Goal: Complete application form: Complete application form

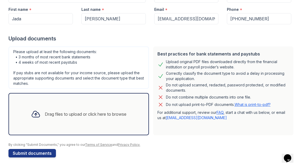
scroll to position [73, 0]
click at [94, 111] on div "Drag files to upload or click here to browse" at bounding box center [86, 114] width 82 height 6
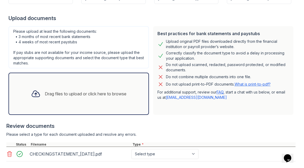
scroll to position [97, 0]
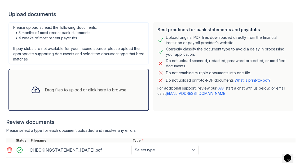
click at [109, 99] on div "Drag files to upload or click here to browse" at bounding box center [78, 90] width 140 height 42
click at [109, 97] on div "Drag files to upload or click here to browse" at bounding box center [79, 90] width 104 height 18
click at [94, 95] on div "Drag files to upload or click here to browse" at bounding box center [79, 90] width 104 height 18
click at [92, 88] on div "Drag files to upload or click here to browse" at bounding box center [86, 90] width 82 height 6
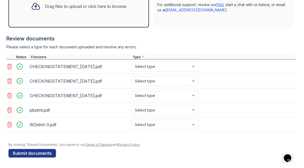
scroll to position [181, 0]
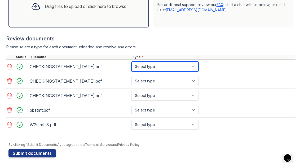
select select "bank_statement"
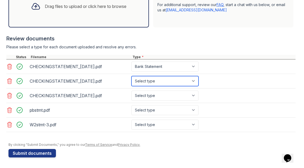
select select "bank_statement"
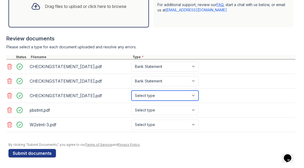
select select "bank_statement"
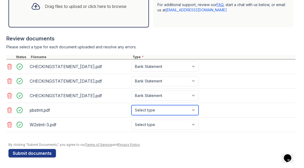
select select "other"
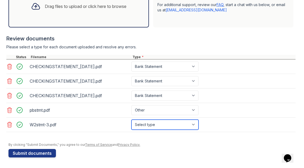
select select "tax_documents"
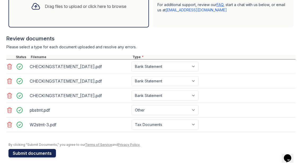
click at [35, 157] on button "Submit documents" at bounding box center [31, 153] width 47 height 8
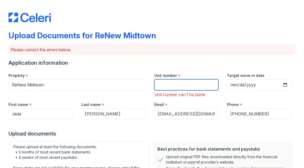
click at [179, 87] on input "Unit number" at bounding box center [186, 84] width 64 height 11
type input "105"
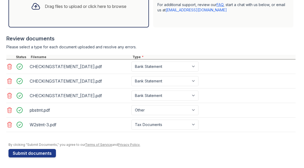
scroll to position [0, 0]
click at [36, 154] on button "Submit documents" at bounding box center [31, 153] width 47 height 8
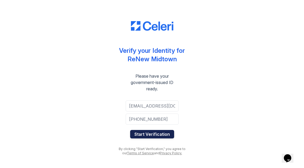
click at [158, 135] on button "Start Verification" at bounding box center [152, 134] width 44 height 8
click at [155, 138] on button "Start Verification" at bounding box center [152, 134] width 44 height 8
